Goal: Transaction & Acquisition: Obtain resource

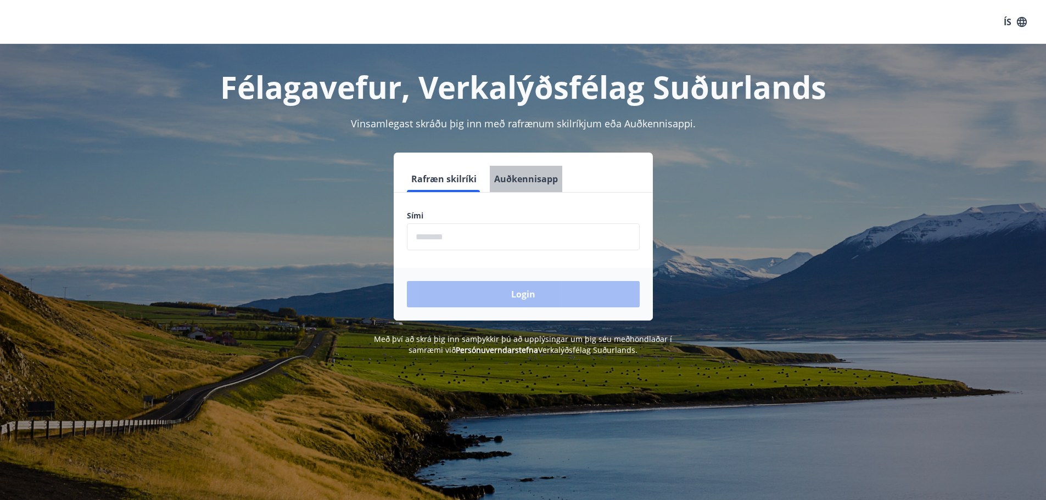
click at [525, 180] on button "Auðkennisapp" at bounding box center [526, 179] width 72 height 26
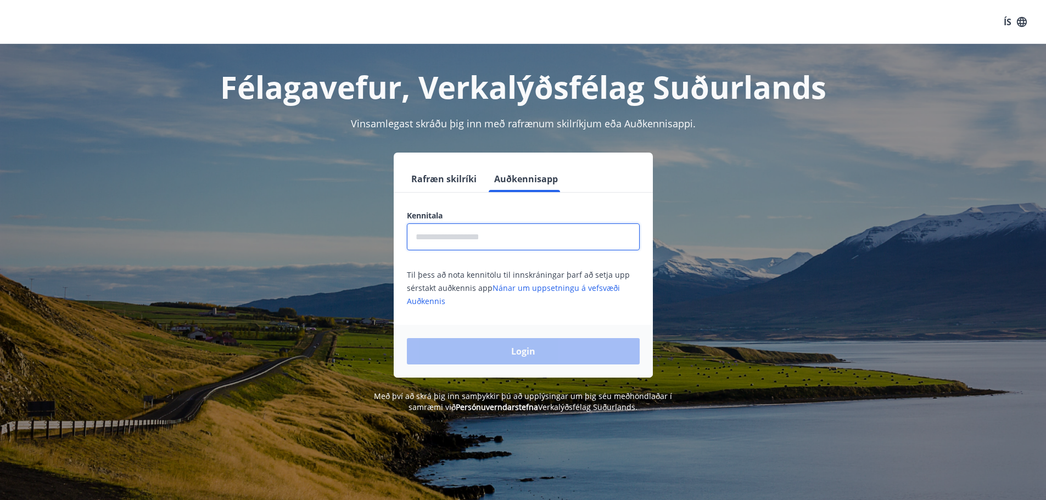
click at [519, 241] on input "text" at bounding box center [523, 236] width 233 height 27
type input "**********"
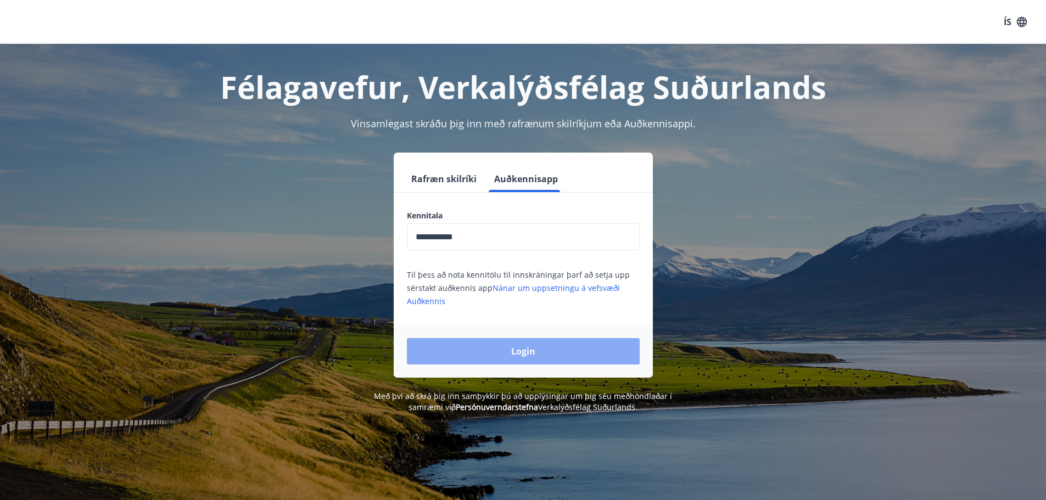
click at [512, 350] on button "Login" at bounding box center [523, 351] width 233 height 26
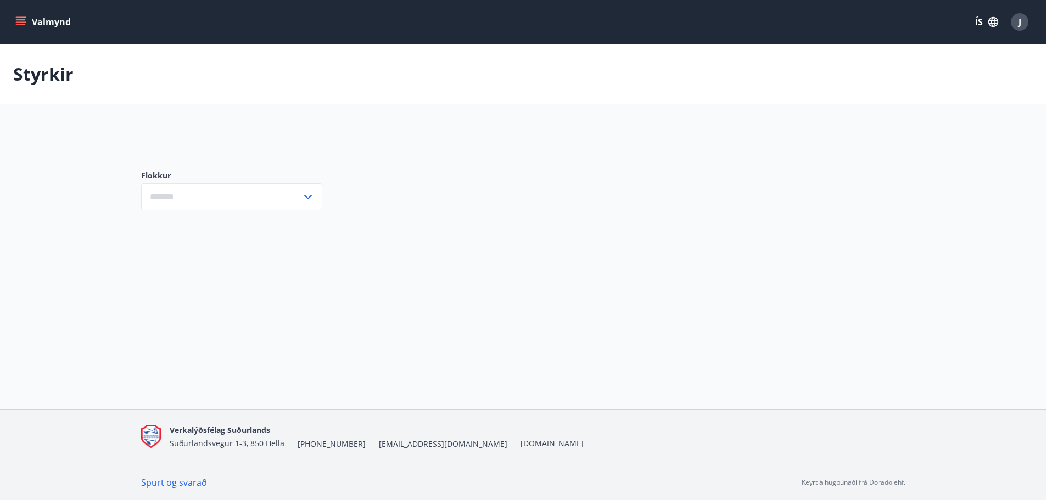
type input "***"
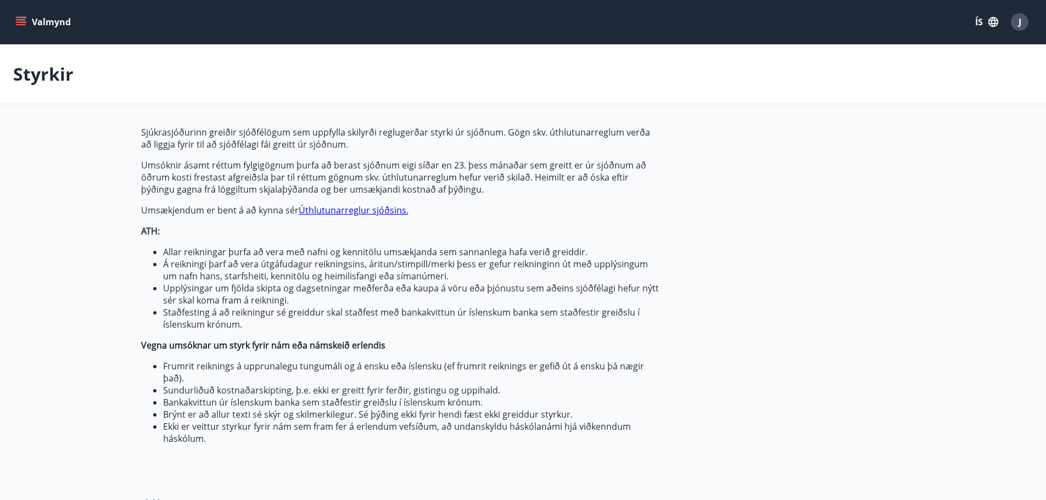
scroll to position [147, 0]
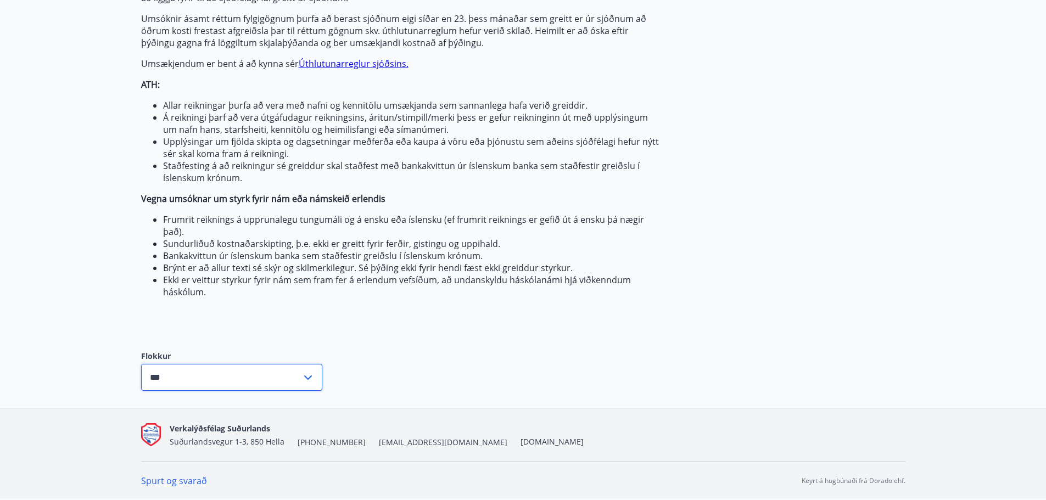
click at [296, 387] on input "***" at bounding box center [221, 377] width 160 height 27
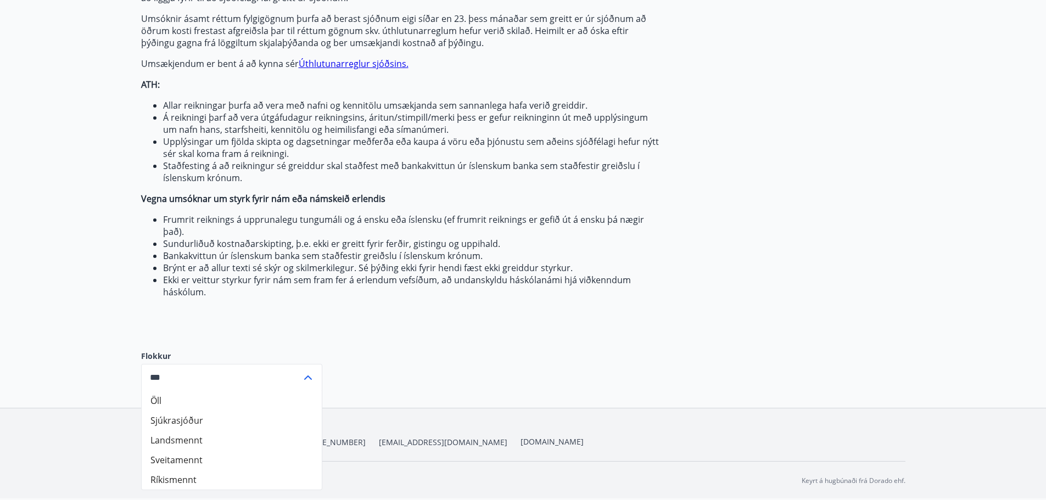
click at [296, 387] on input "***" at bounding box center [221, 377] width 160 height 27
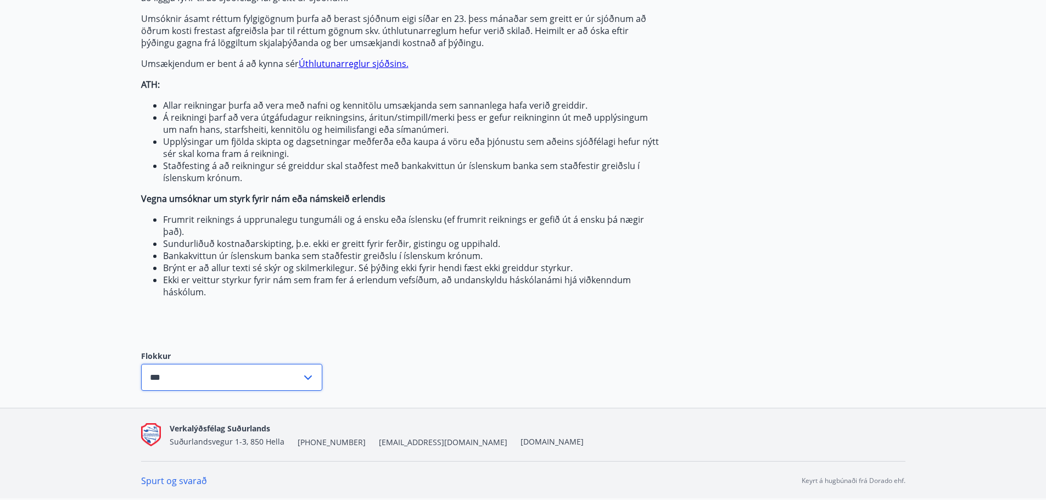
scroll to position [0, 0]
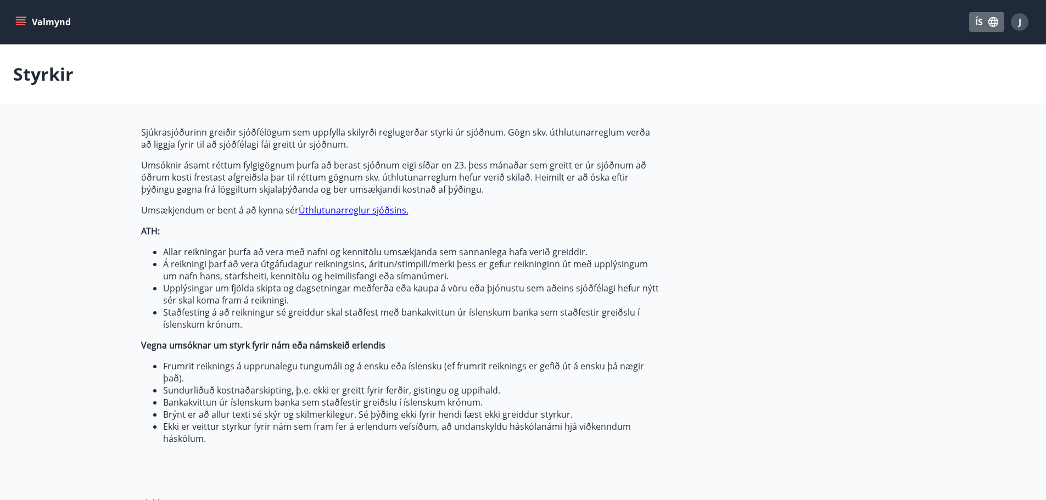
click at [977, 16] on button "ÍS" at bounding box center [986, 22] width 35 height 20
click at [869, 66] on div "English" at bounding box center [899, 69] width 114 height 13
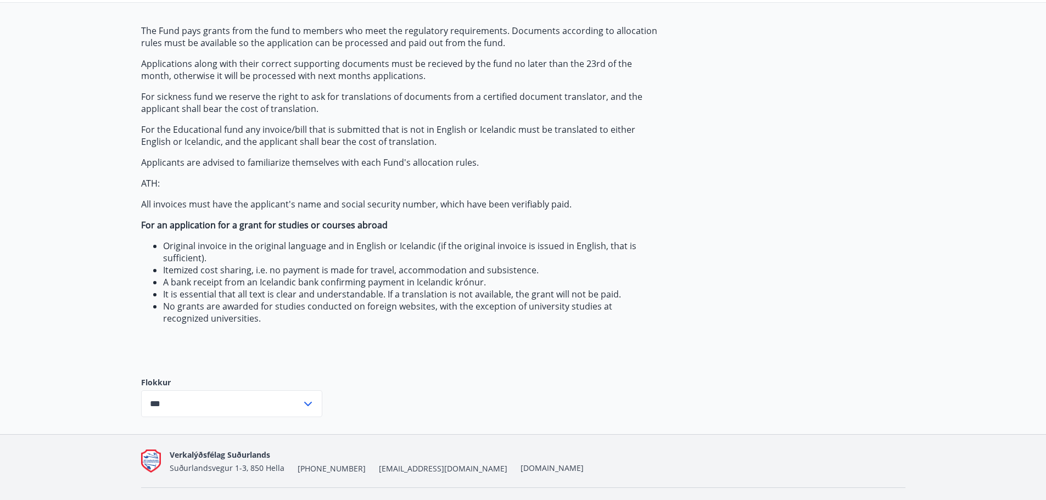
scroll to position [128, 0]
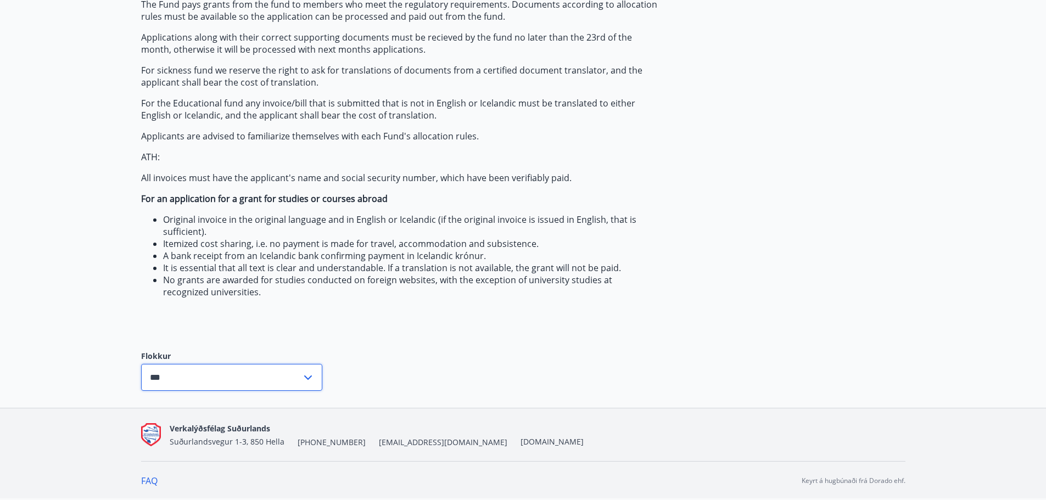
click at [256, 380] on input "***" at bounding box center [221, 377] width 160 height 27
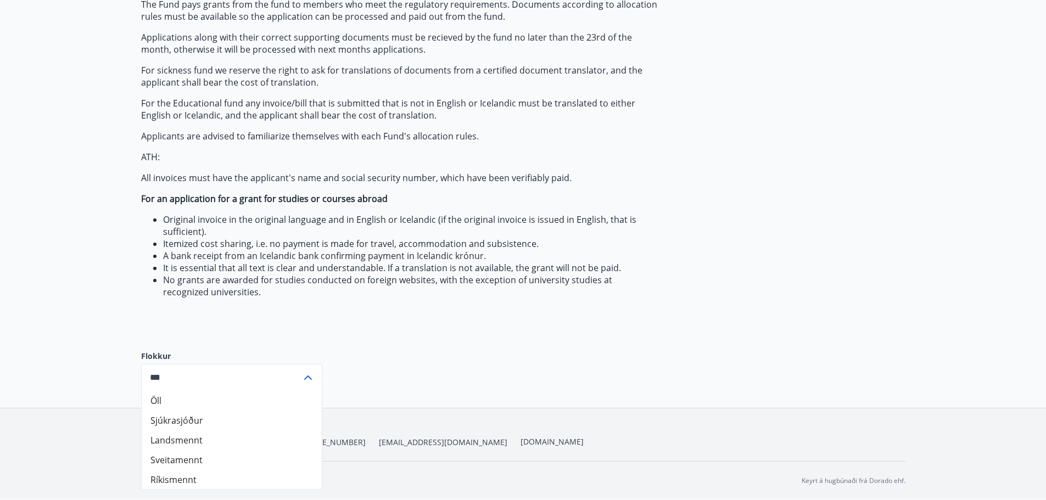
click at [594, 389] on div "The Fund pays grants from the fund to members who meet the regulatory requireme…" at bounding box center [523, 203] width 764 height 410
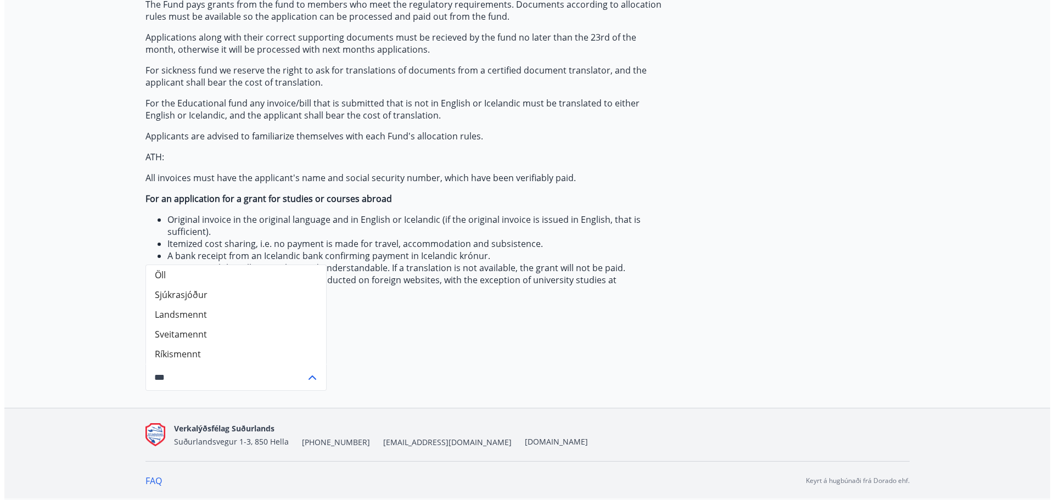
scroll to position [0, 0]
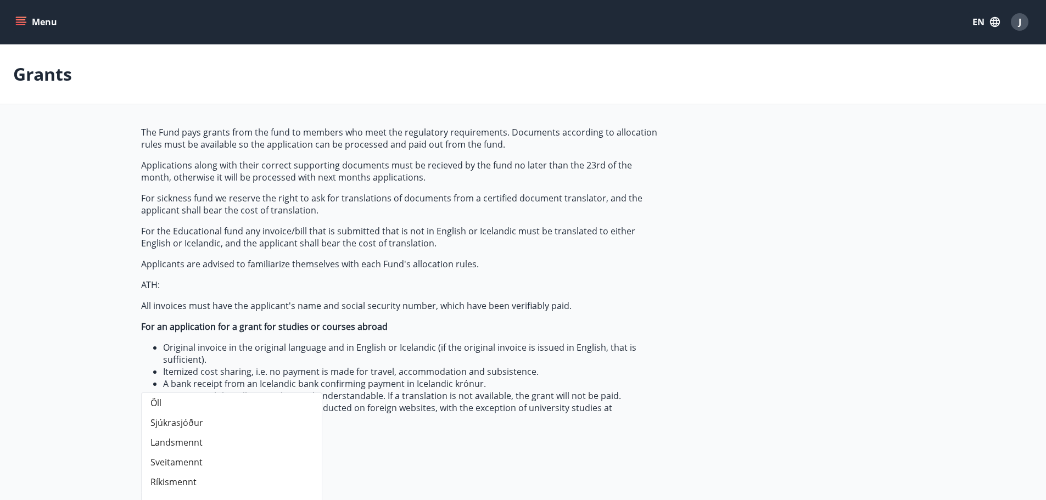
click at [24, 18] on icon "menu" at bounding box center [20, 21] width 11 height 11
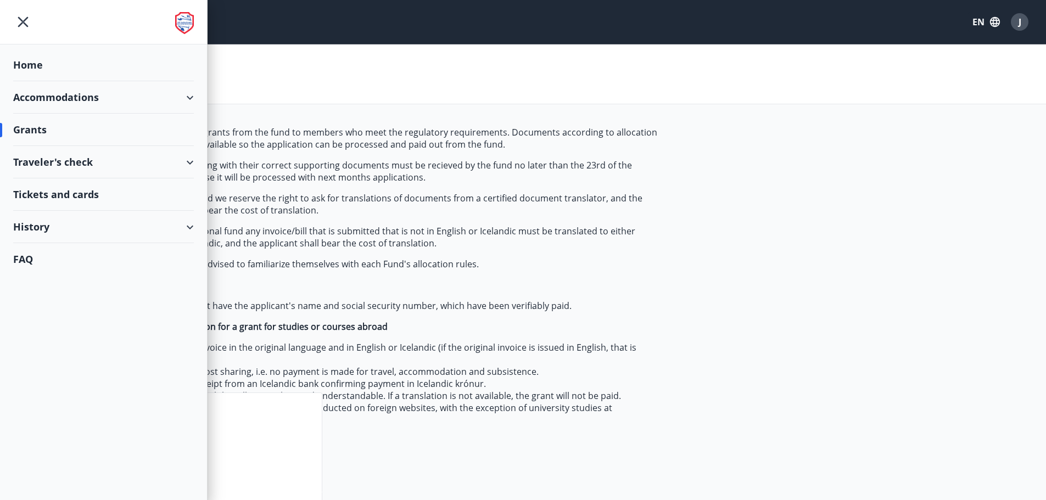
click at [55, 94] on div "Accommodations" at bounding box center [103, 97] width 181 height 32
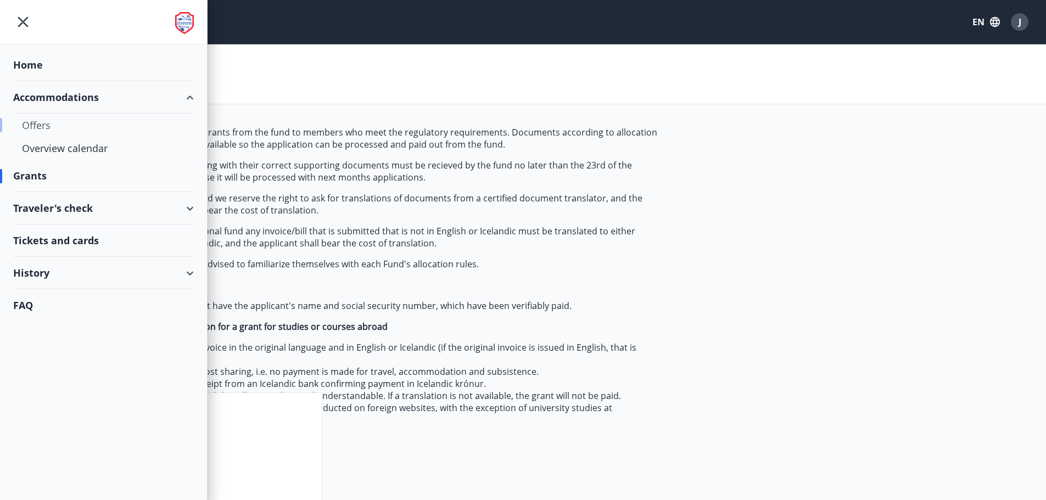
click at [42, 126] on div "Offers" at bounding box center [103, 125] width 163 height 23
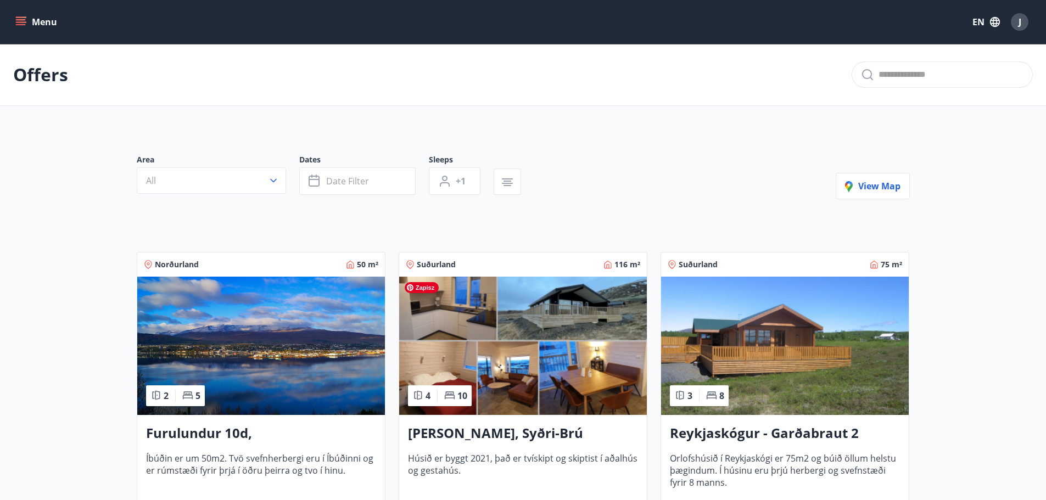
click at [443, 305] on img at bounding box center [523, 346] width 248 height 138
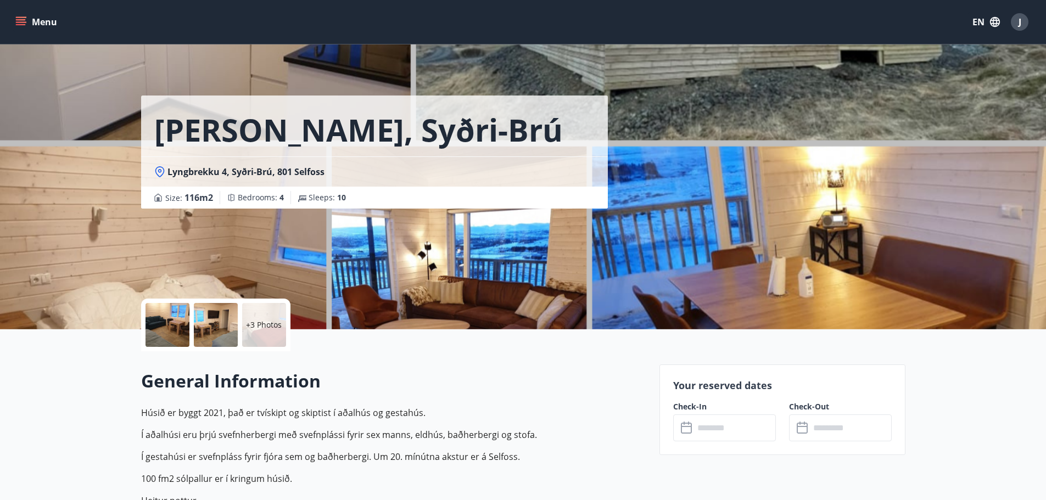
click at [161, 321] on div at bounding box center [167, 325] width 44 height 44
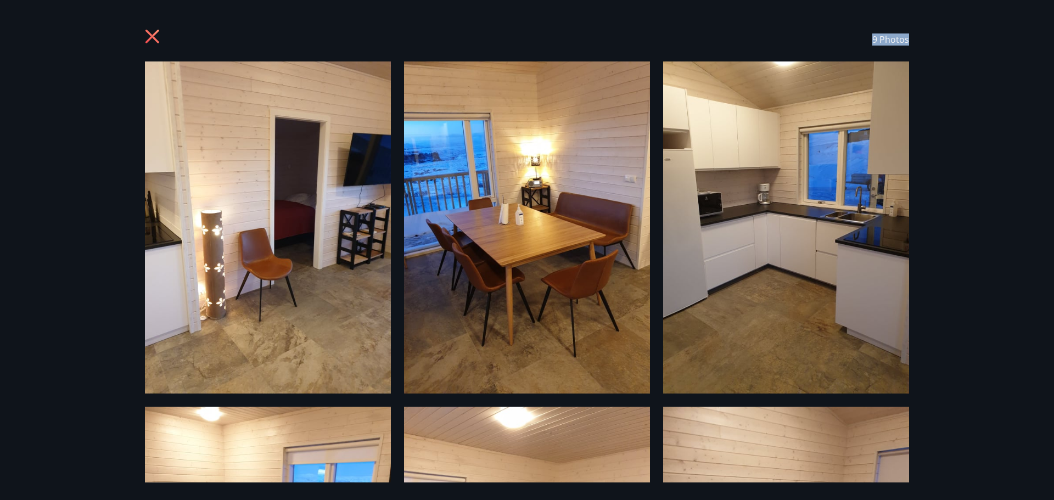
drag, startPoint x: 1048, startPoint y: 139, endPoint x: 1013, endPoint y: -56, distance: 198.5
click at [288, 284] on img at bounding box center [268, 227] width 246 height 332
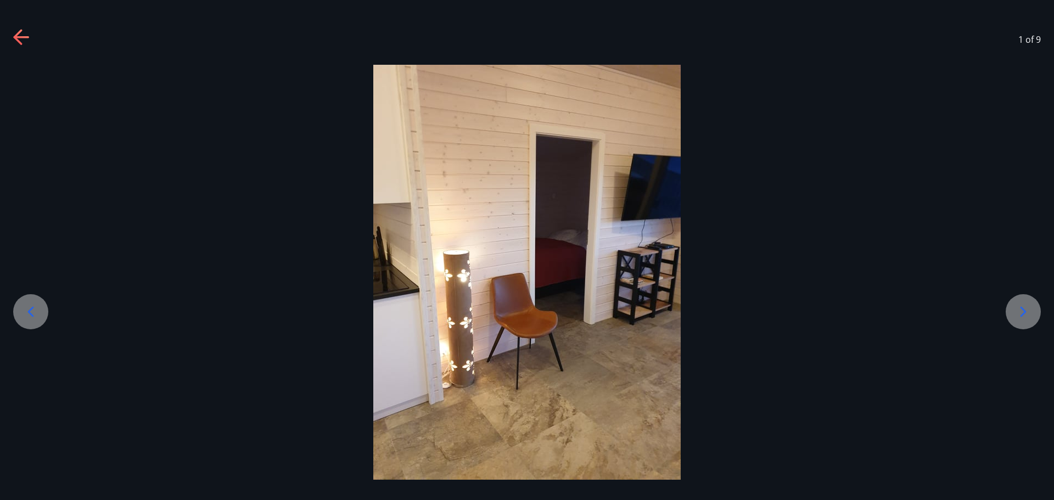
click at [1018, 313] on icon at bounding box center [1024, 312] width 18 height 18
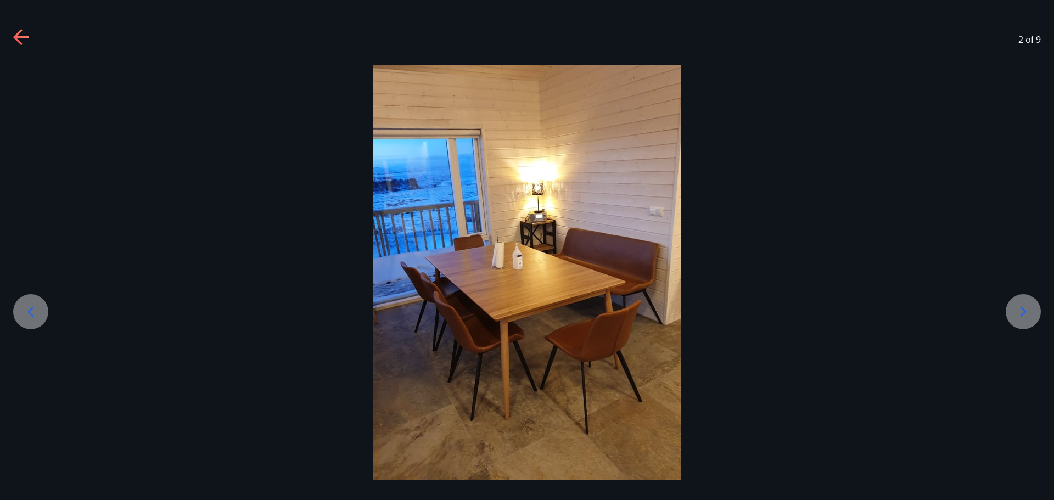
click at [1018, 313] on icon at bounding box center [1024, 312] width 18 height 18
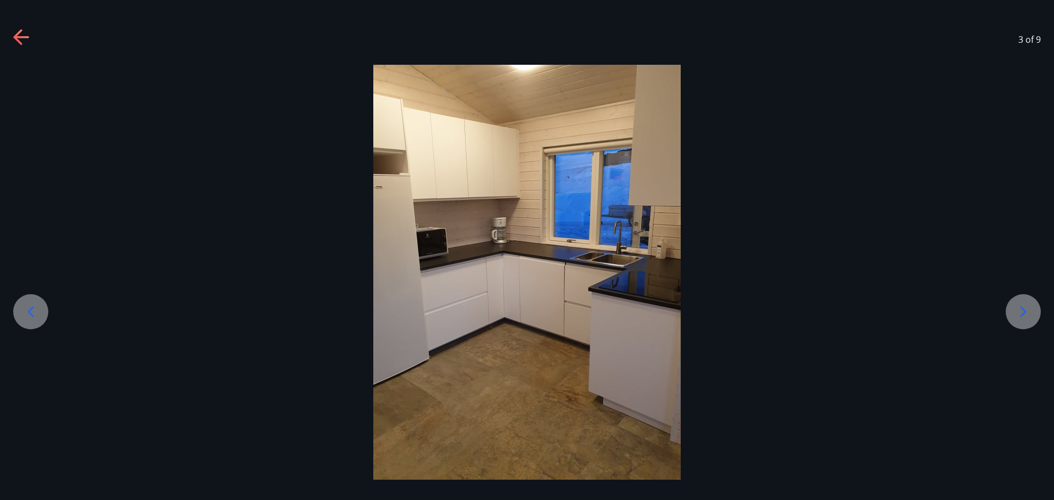
click at [1018, 313] on icon at bounding box center [1024, 312] width 18 height 18
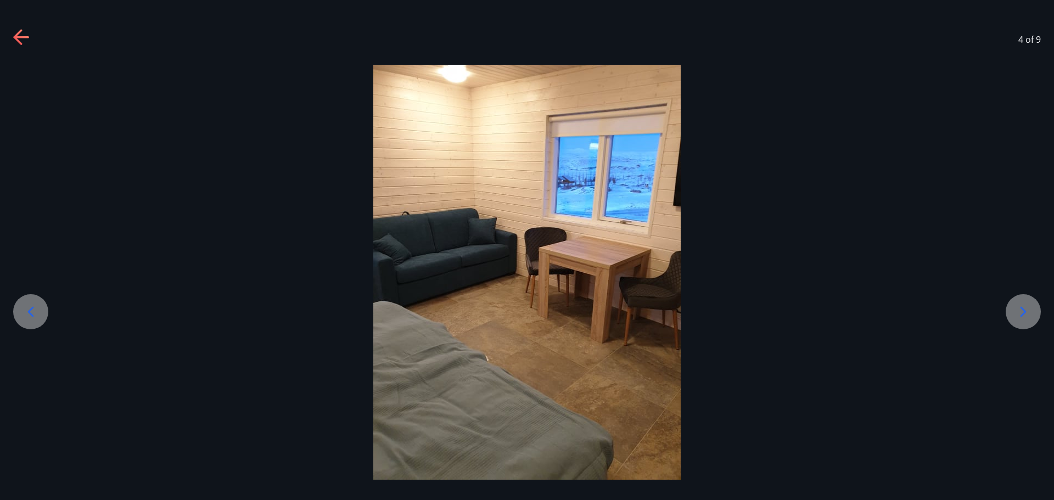
click at [1018, 313] on icon at bounding box center [1024, 312] width 18 height 18
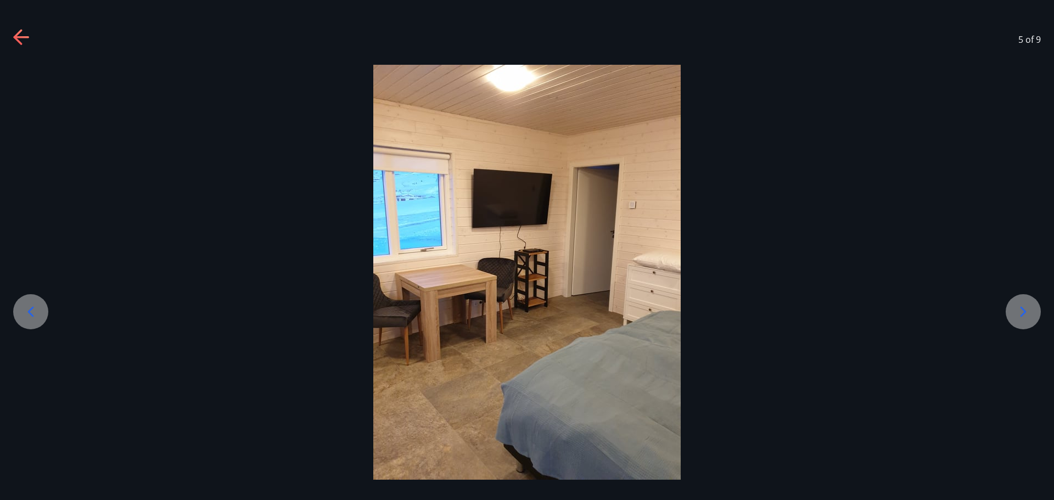
click at [1018, 313] on icon at bounding box center [1024, 312] width 18 height 18
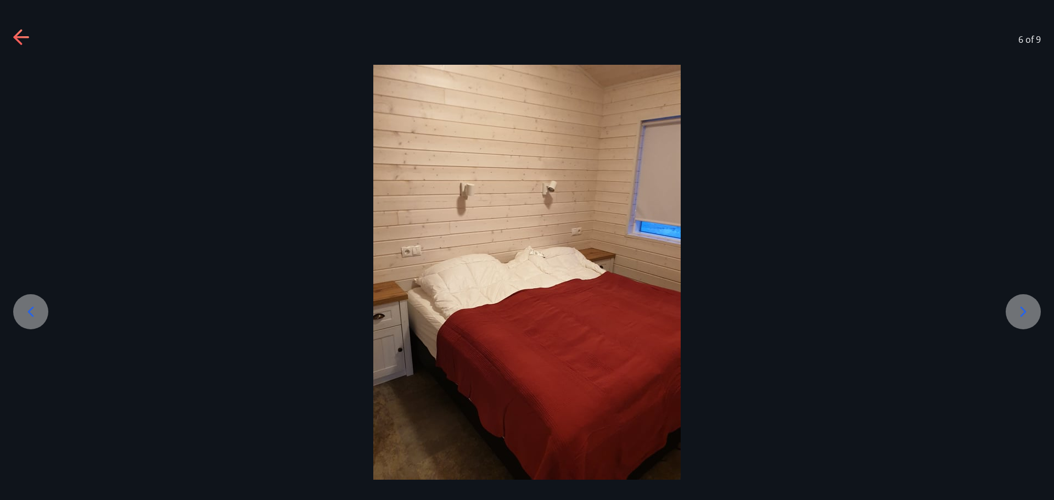
click at [1018, 313] on icon at bounding box center [1024, 312] width 18 height 18
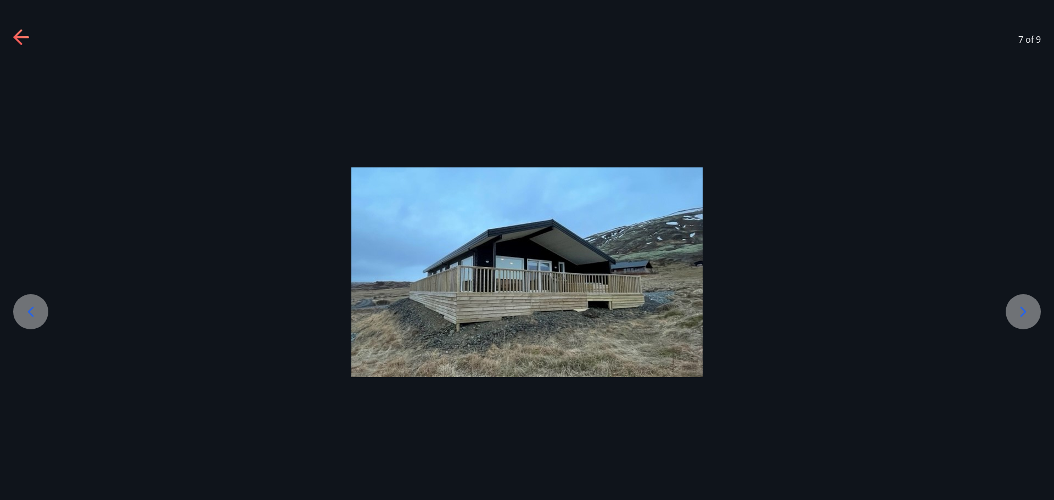
click at [1018, 313] on icon at bounding box center [1024, 312] width 18 height 18
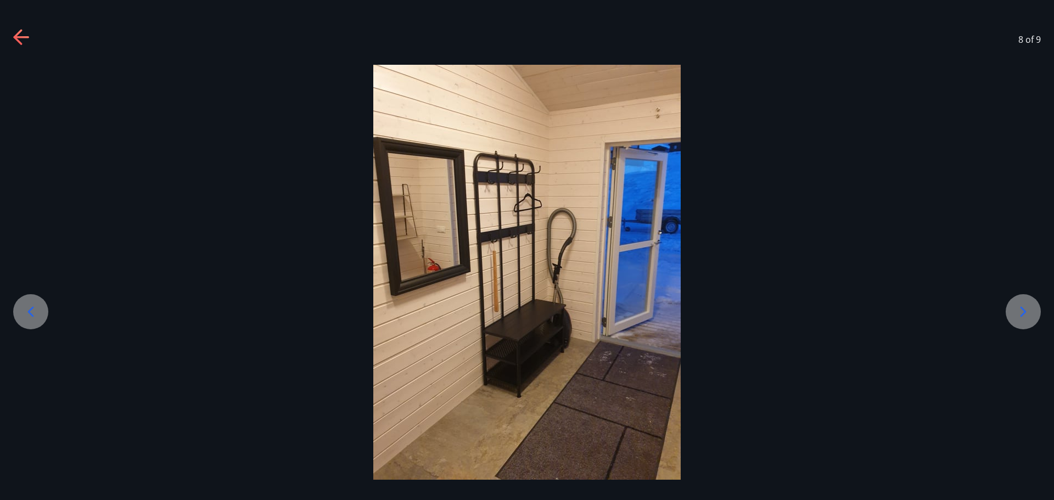
click at [1018, 313] on icon at bounding box center [1024, 312] width 18 height 18
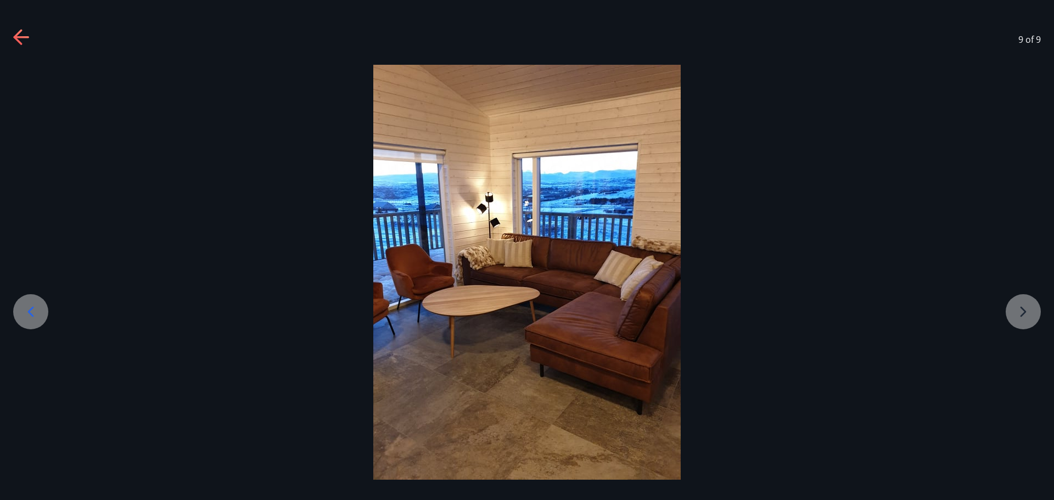
click at [1018, 313] on div at bounding box center [527, 272] width 1054 height 415
click at [18, 37] on icon at bounding box center [20, 37] width 15 height 2
